Goal: Task Accomplishment & Management: Manage account settings

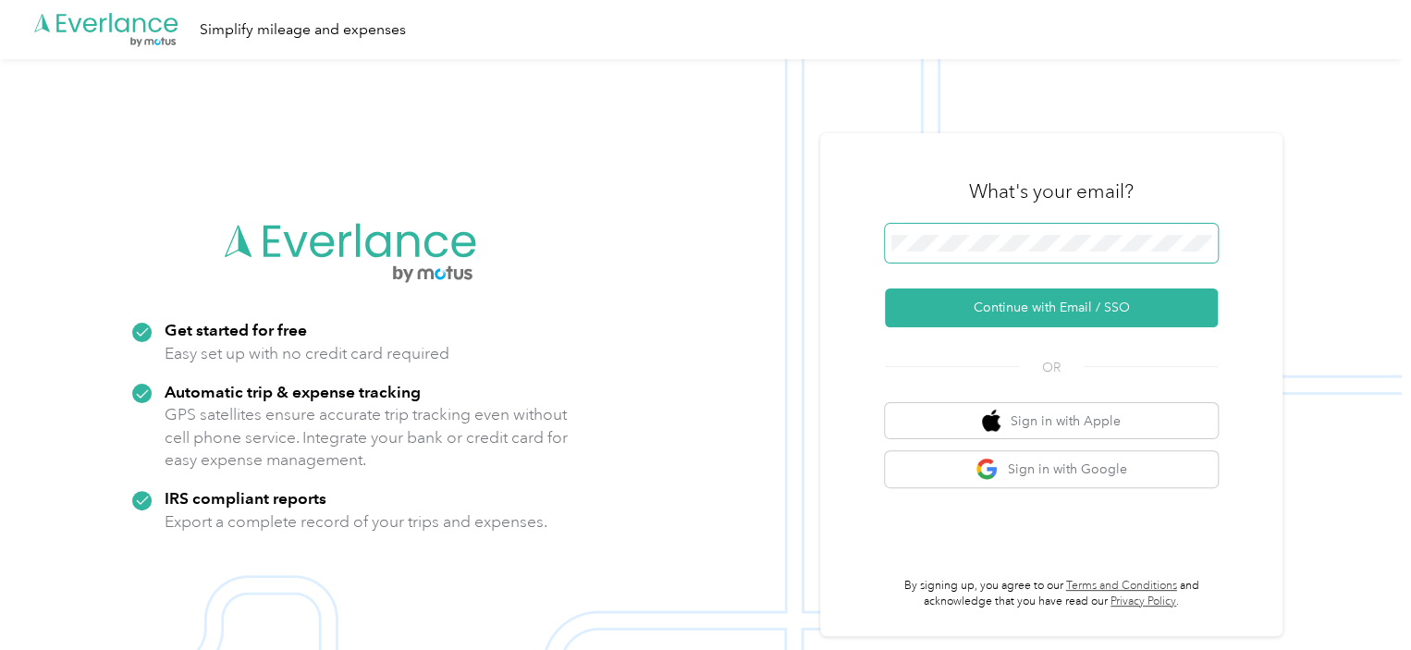
click at [955, 225] on span at bounding box center [1051, 243] width 333 height 39
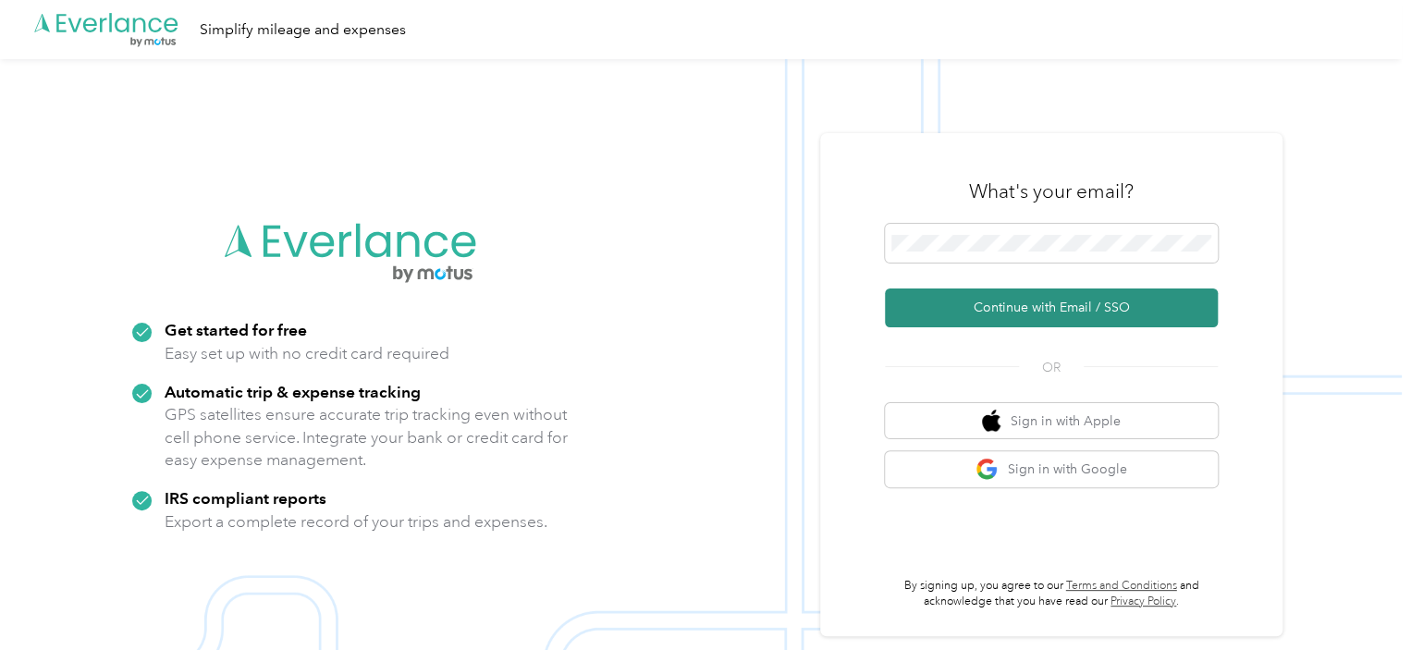
click at [1019, 302] on button "Continue with Email / SSO" at bounding box center [1051, 307] width 333 height 39
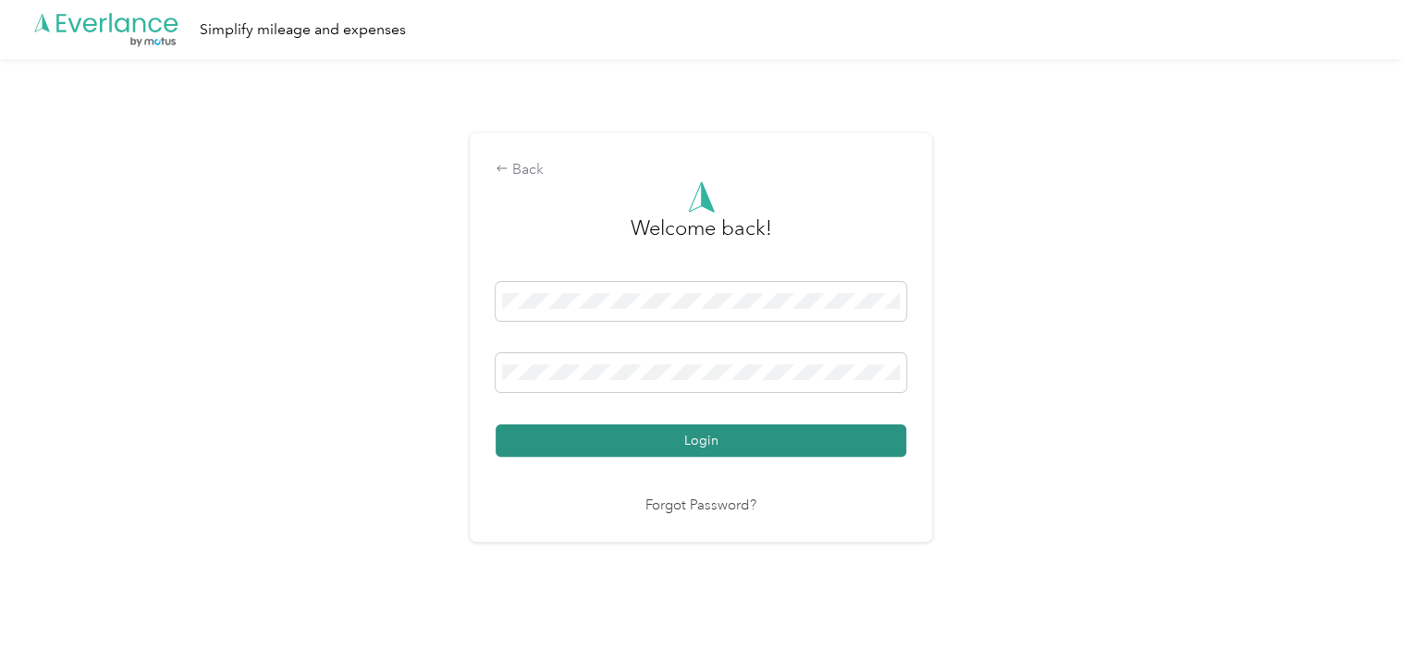
click at [785, 441] on button "Login" at bounding box center [701, 440] width 411 height 32
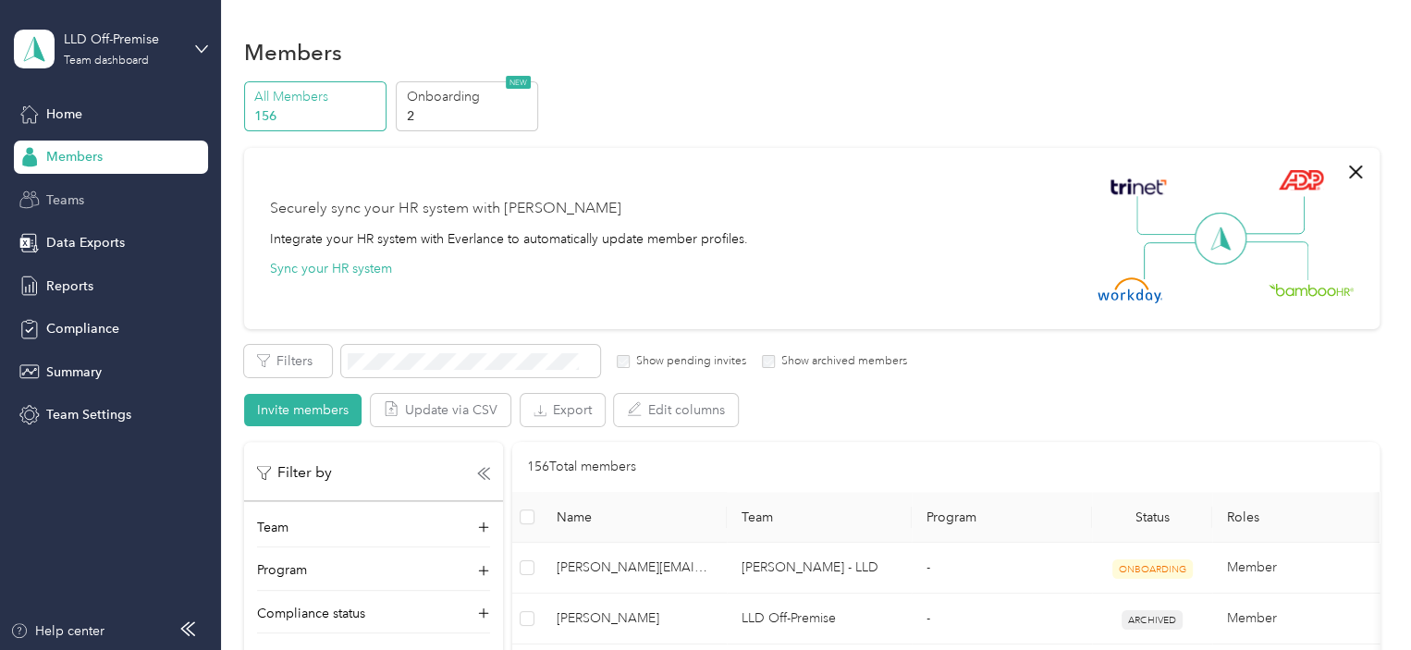
click at [58, 198] on span "Teams" at bounding box center [65, 199] width 38 height 19
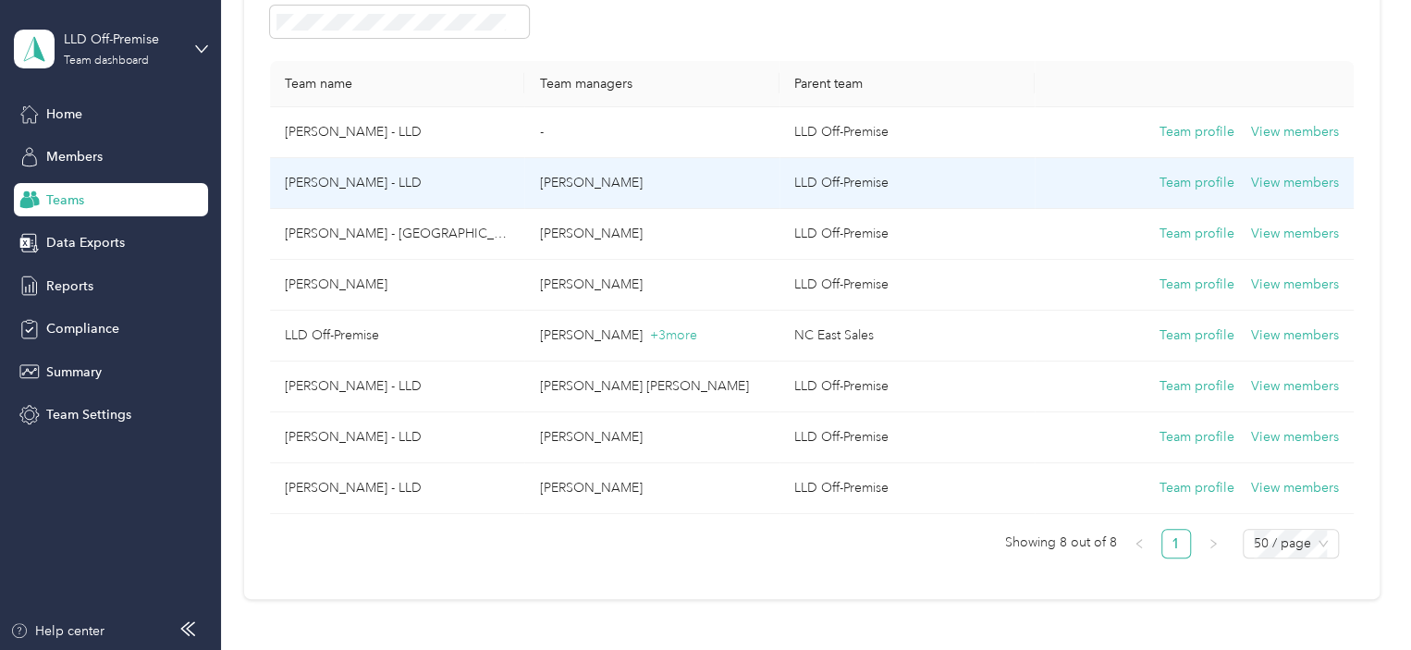
scroll to position [185, 0]
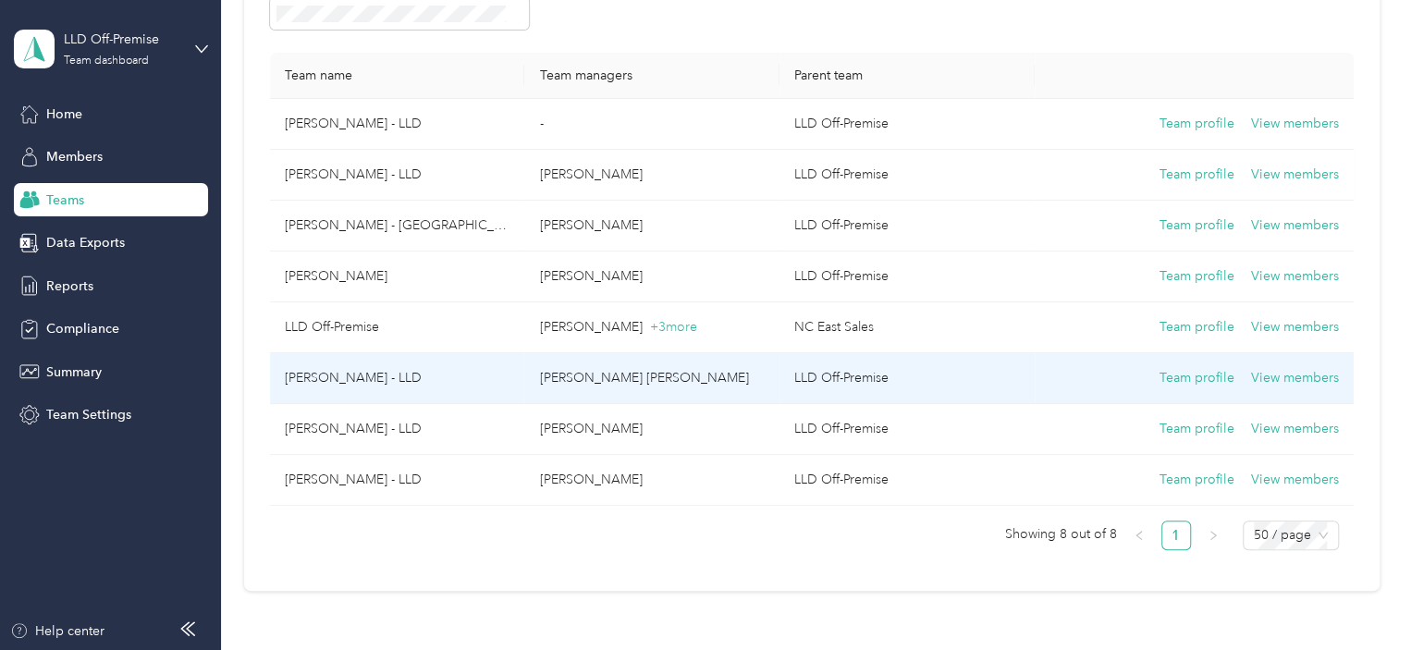
click at [368, 376] on td "[PERSON_NAME] - LLD" at bounding box center [397, 378] width 255 height 51
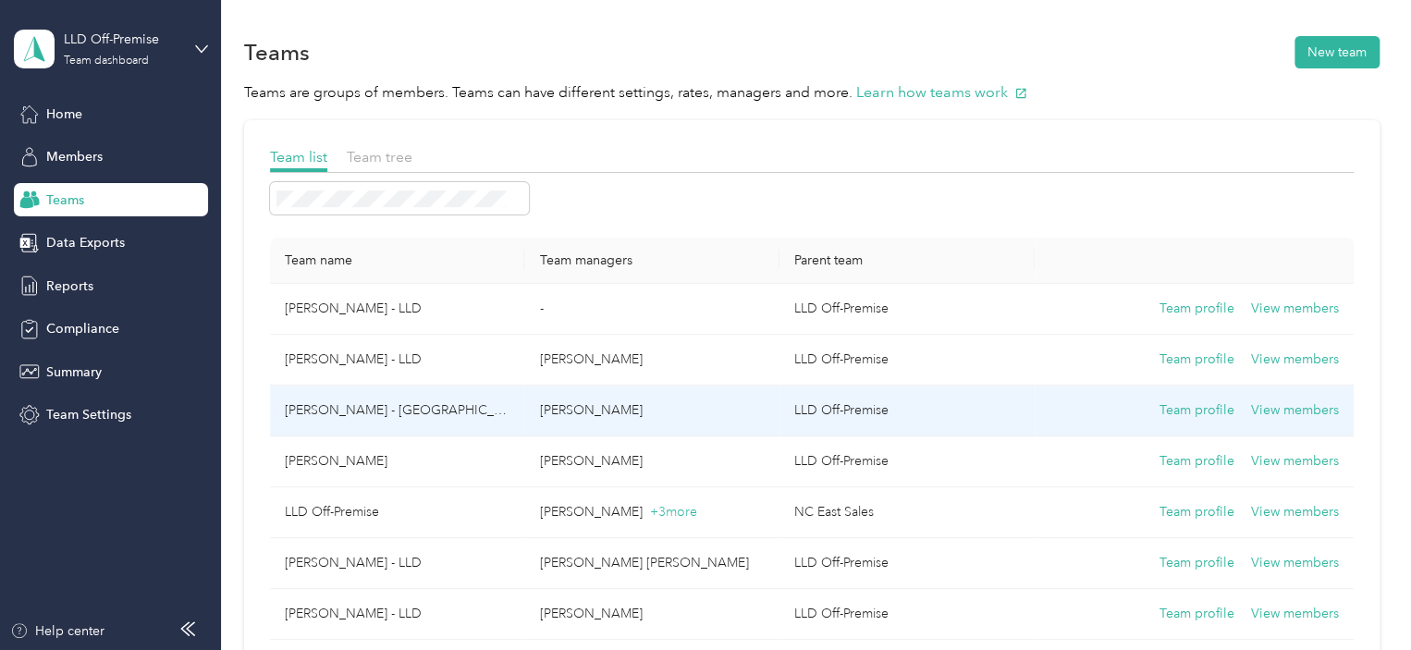
scroll to position [324, 0]
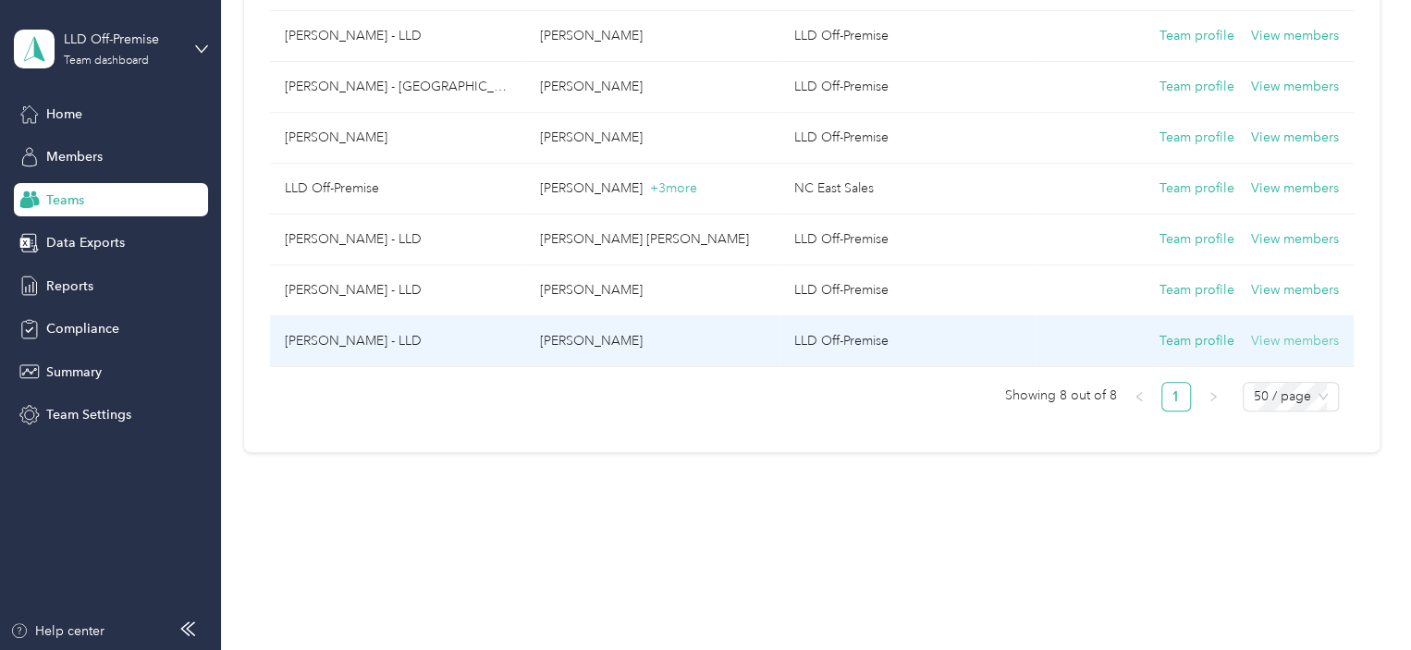
click at [1316, 339] on button "View members" at bounding box center [1295, 341] width 88 height 20
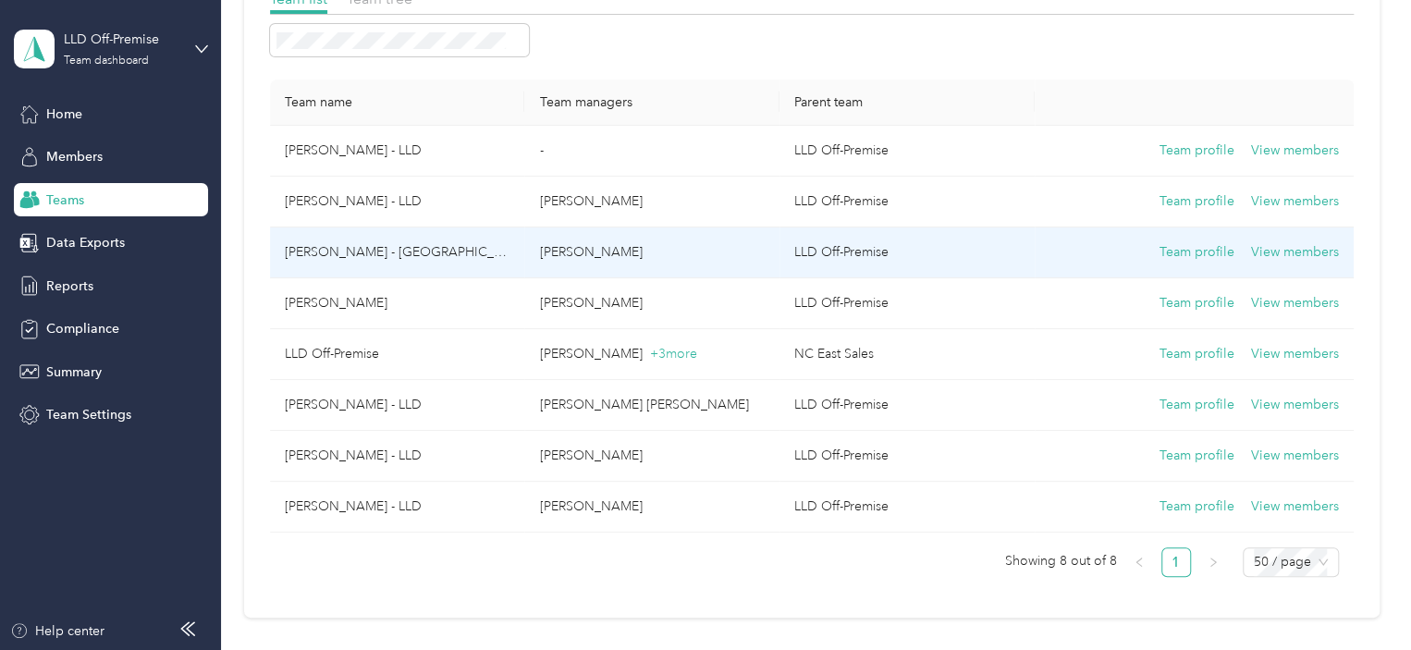
scroll to position [185, 0]
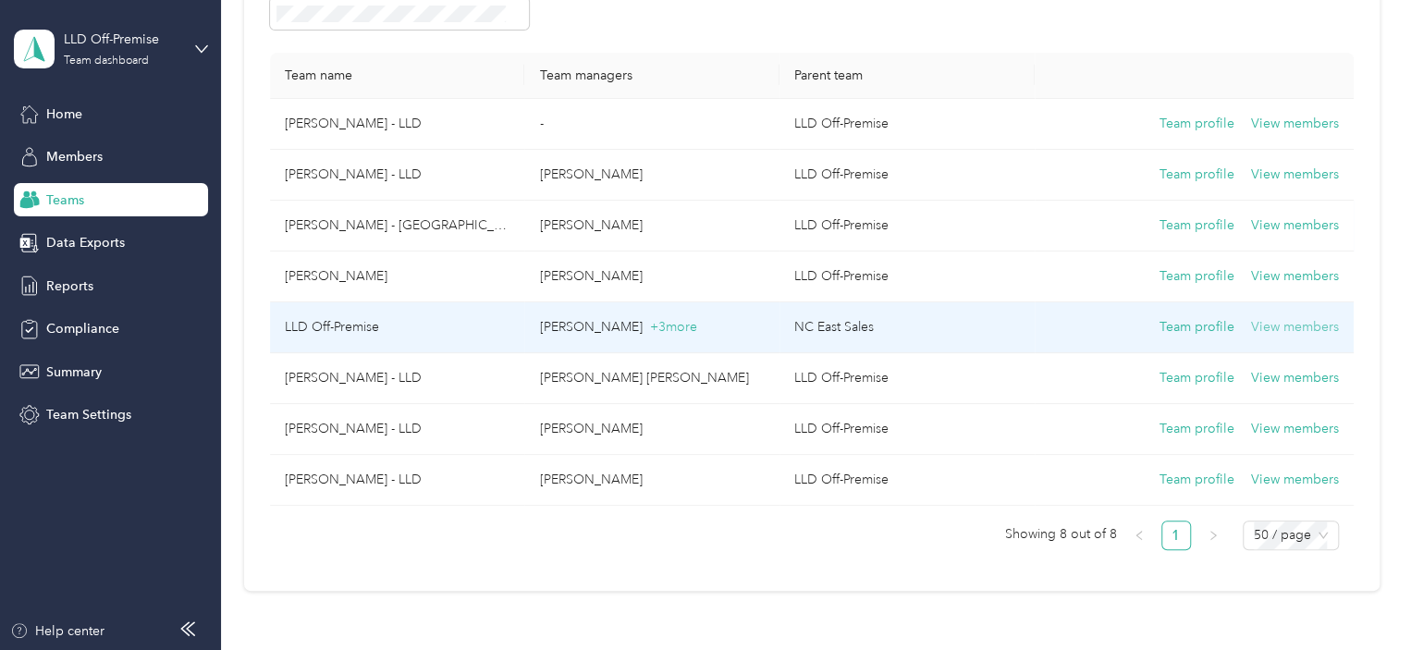
click at [1311, 321] on button "View members" at bounding box center [1295, 327] width 88 height 20
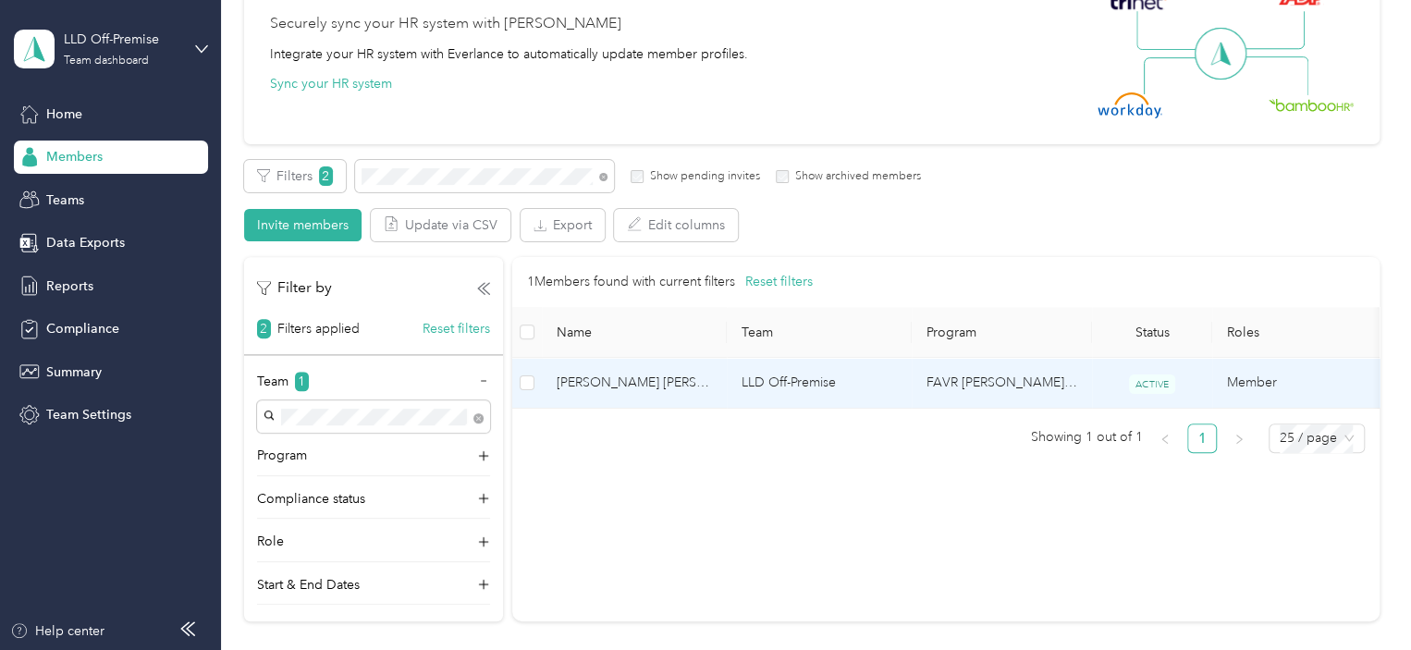
click at [673, 379] on span "[PERSON_NAME] [PERSON_NAME]" at bounding box center [634, 383] width 155 height 20
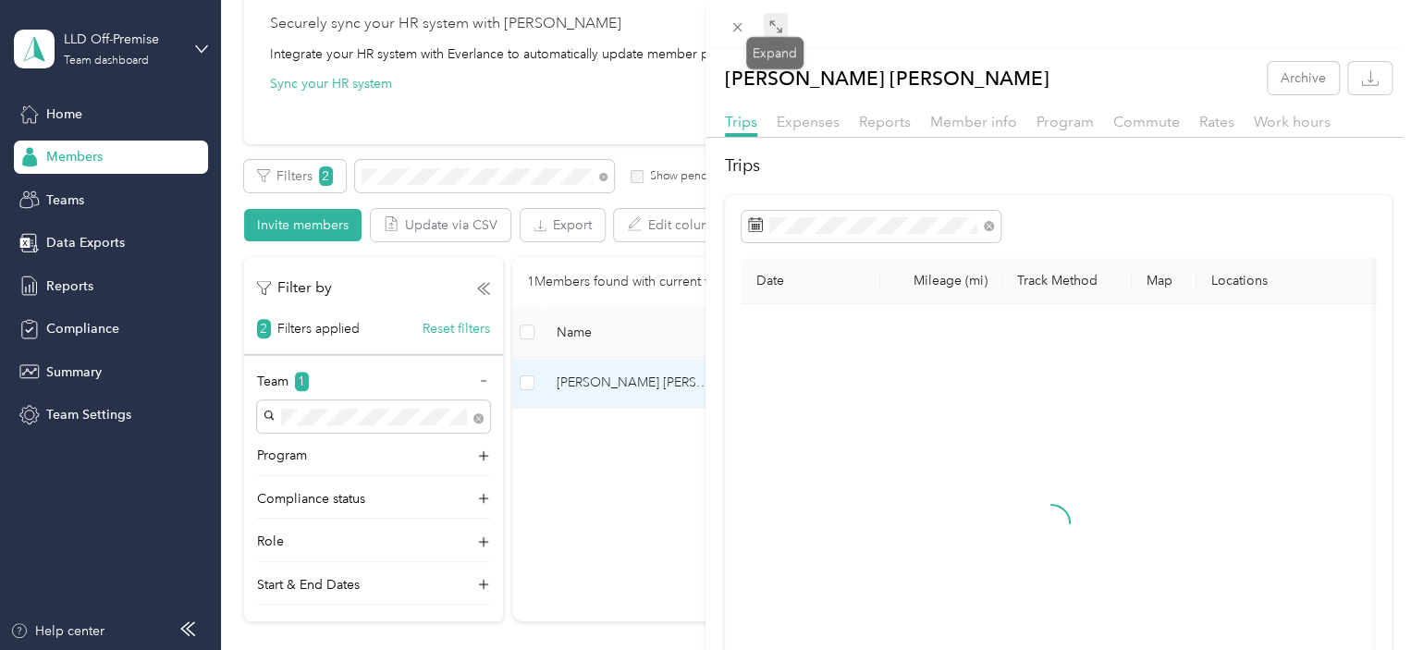
click at [777, 31] on icon at bounding box center [775, 26] width 15 height 15
